Goal: Task Accomplishment & Management: Manage account settings

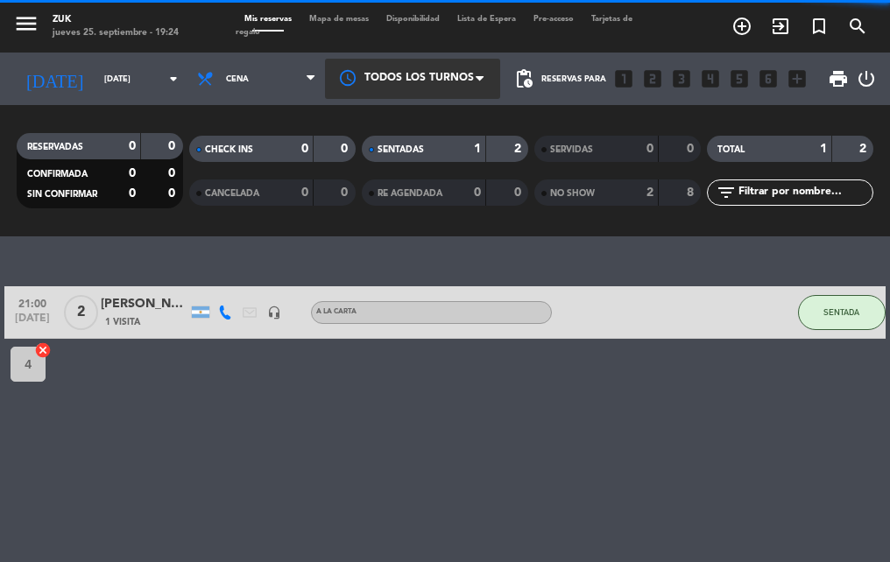
click at [468, 62] on div at bounding box center [412, 78] width 175 height 39
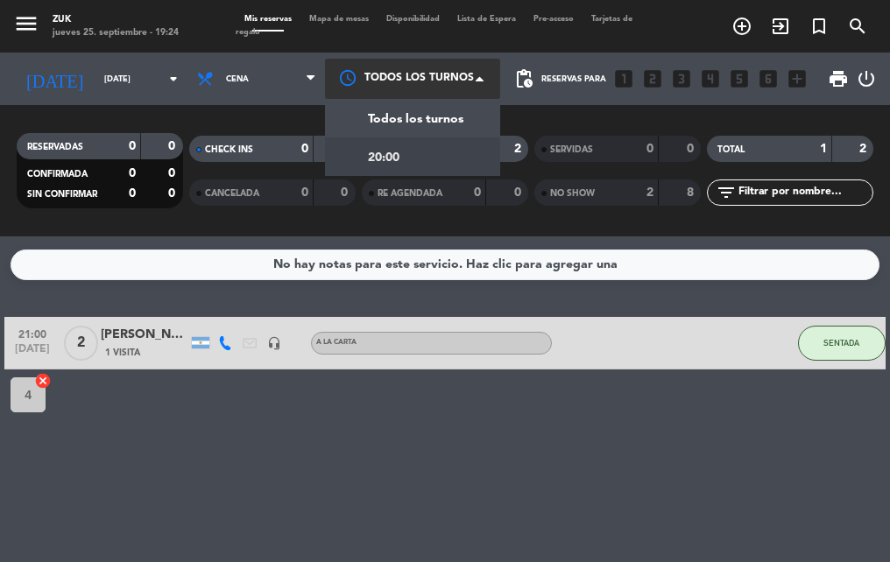
click at [434, 140] on div "20:00" at bounding box center [412, 156] width 175 height 39
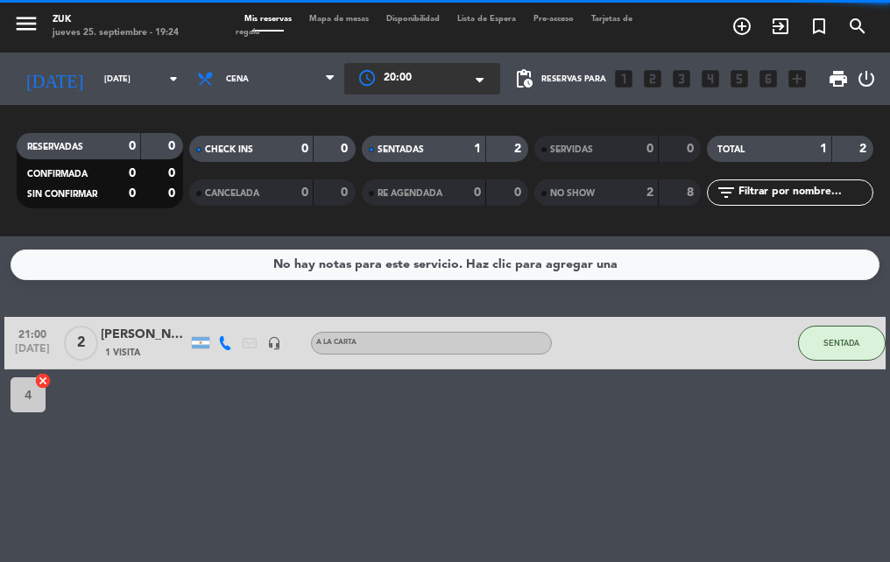
click at [302, 77] on span "Cena" at bounding box center [266, 79] width 156 height 39
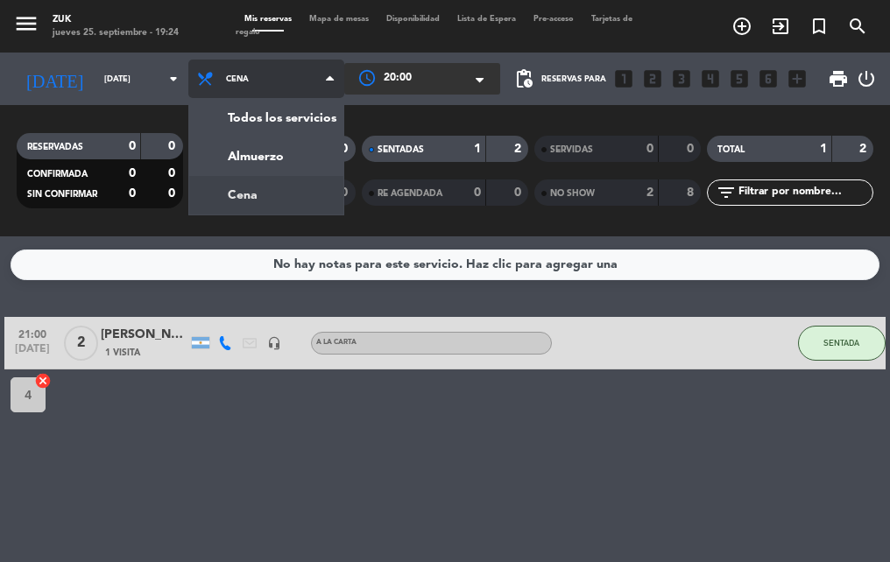
click at [271, 186] on div "menu Zuk [DATE] 25. septiembre - 19:24 Mis reservas Mapa de mesas Disponibilida…" at bounding box center [445, 118] width 890 height 236
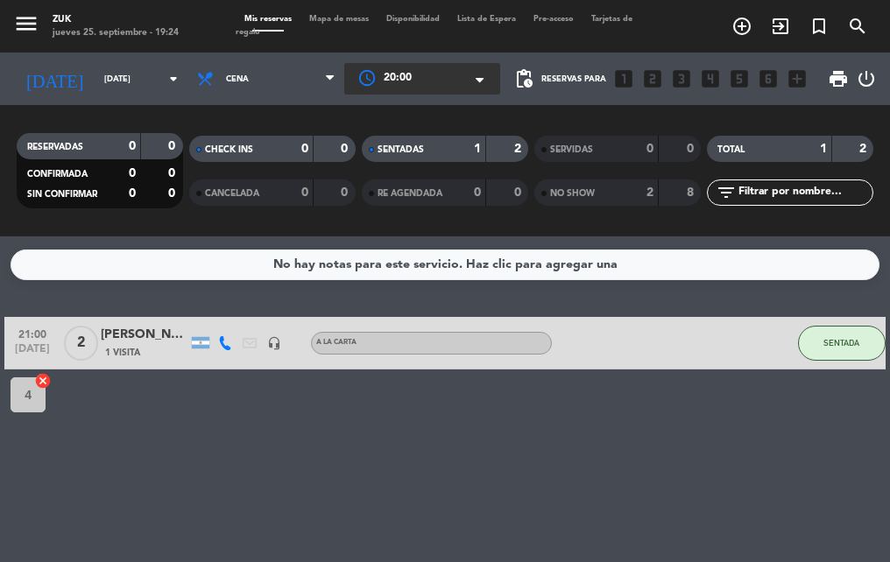
click at [476, 75] on span at bounding box center [485, 81] width 18 height 18
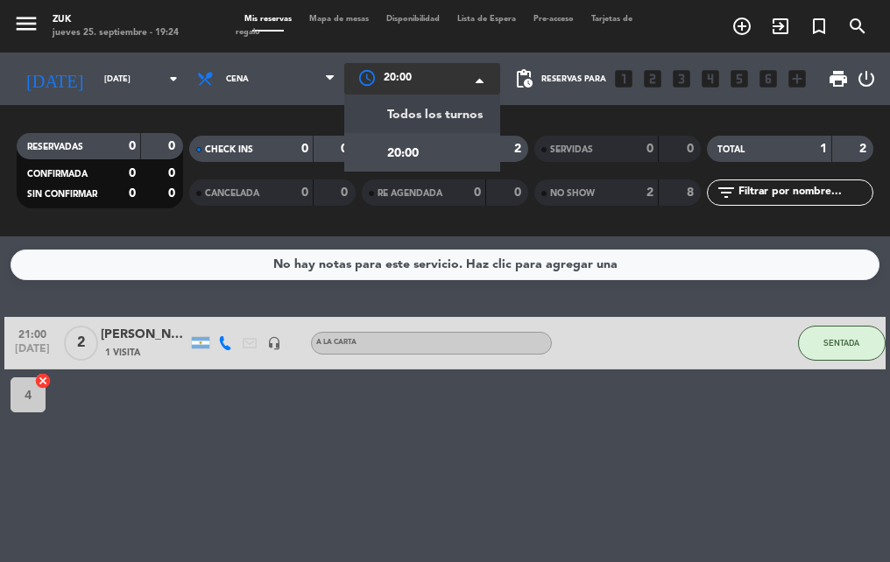
click at [465, 111] on span "Todos los turnos" at bounding box center [434, 115] width 95 height 20
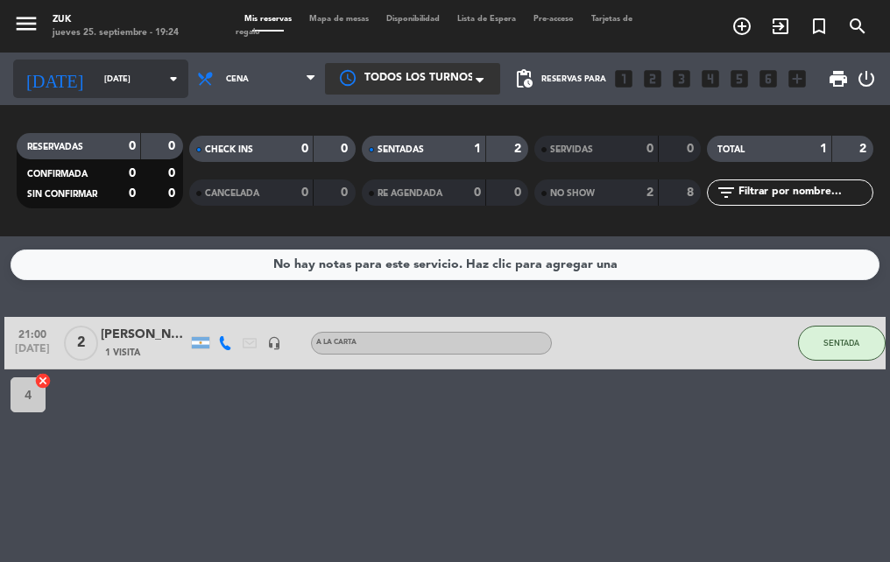
click at [114, 78] on input "[DATE]" at bounding box center [152, 79] width 114 height 27
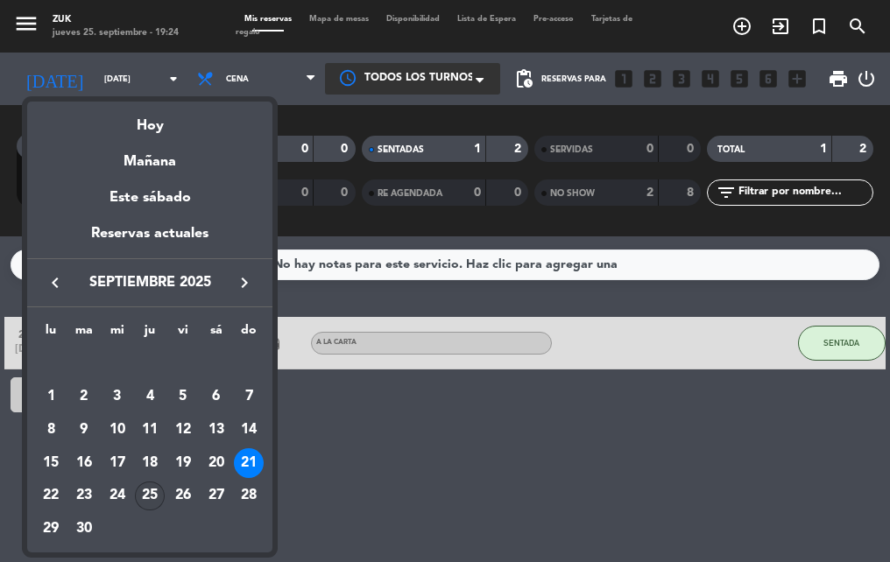
click at [151, 490] on div "25" at bounding box center [150, 497] width 30 height 30
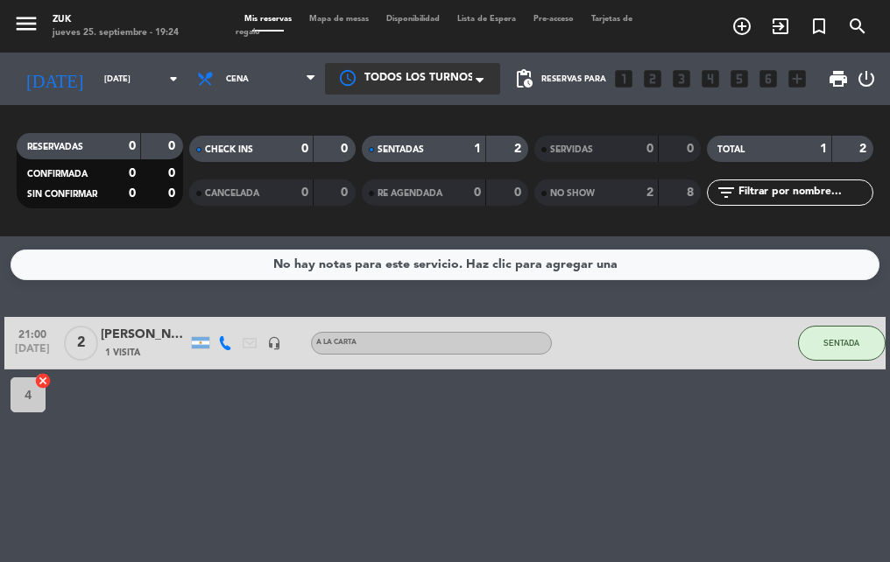
type input "[DEMOGRAPHIC_DATA][DATE]"
